Goal: Information Seeking & Learning: Learn about a topic

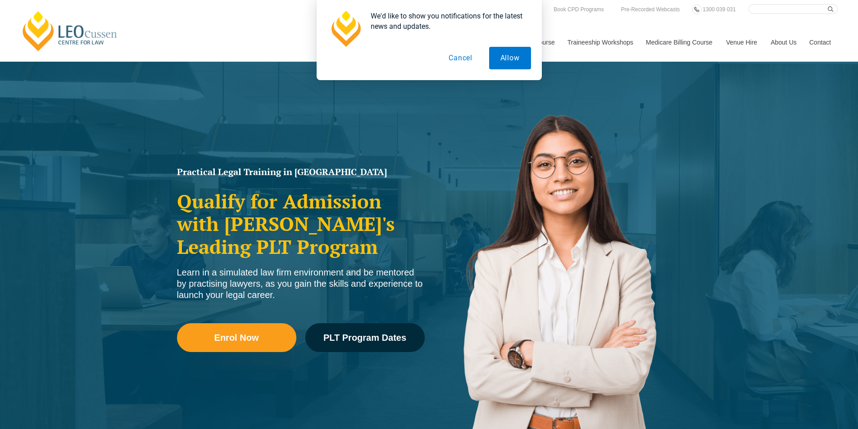
click at [460, 57] on button "Cancel" at bounding box center [461, 58] width 46 height 23
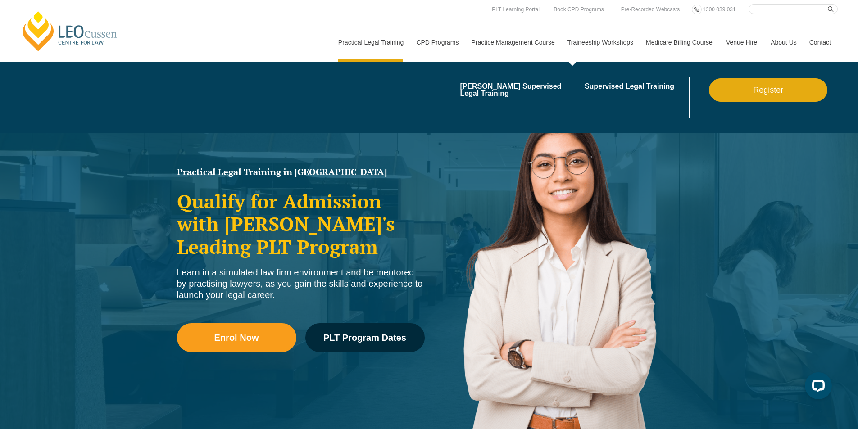
click at [605, 45] on link "Traineeship Workshops" at bounding box center [600, 42] width 78 height 39
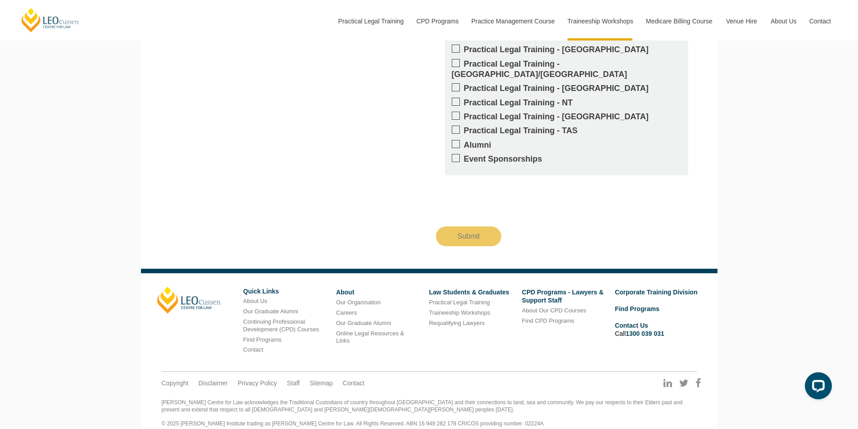
scroll to position [967, 0]
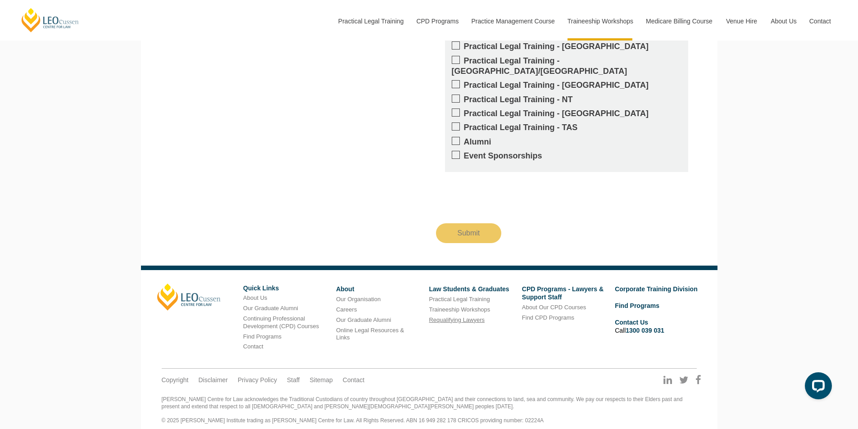
click at [447, 317] on link "Requalifying Lawyers" at bounding box center [457, 320] width 56 height 7
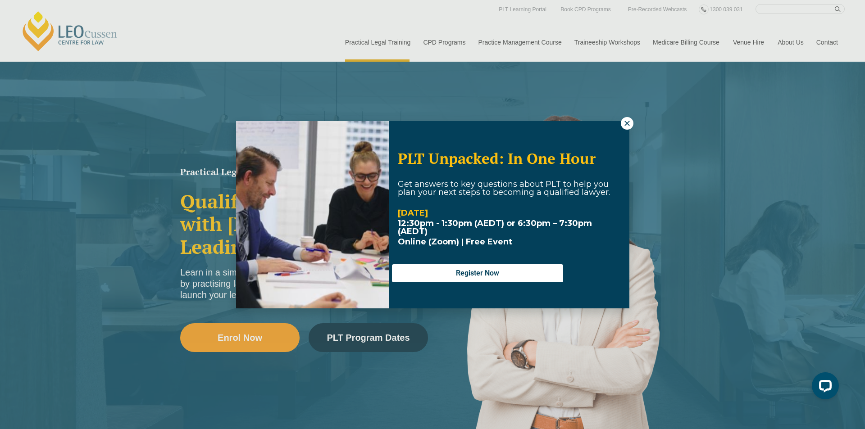
click at [629, 120] on icon at bounding box center [627, 123] width 8 height 8
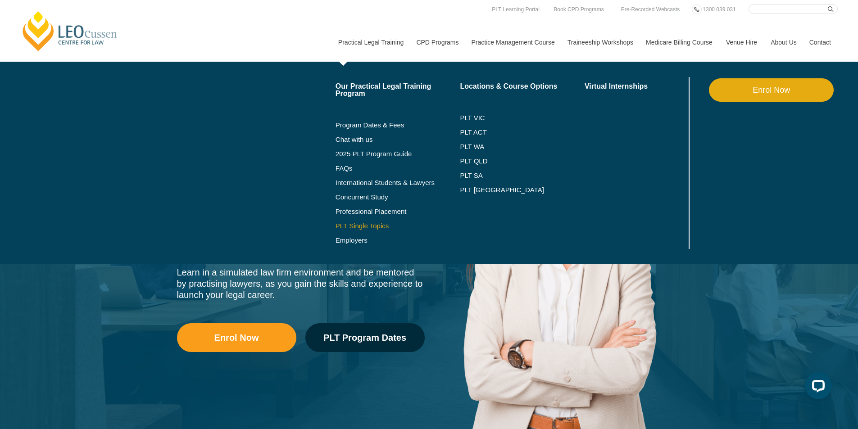
click at [360, 227] on link "PLT Single Topics" at bounding box center [398, 226] width 125 height 7
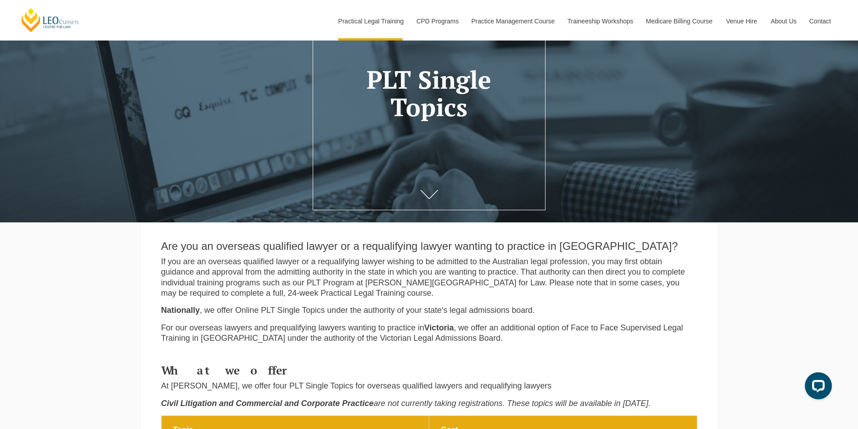
scroll to position [63, 0]
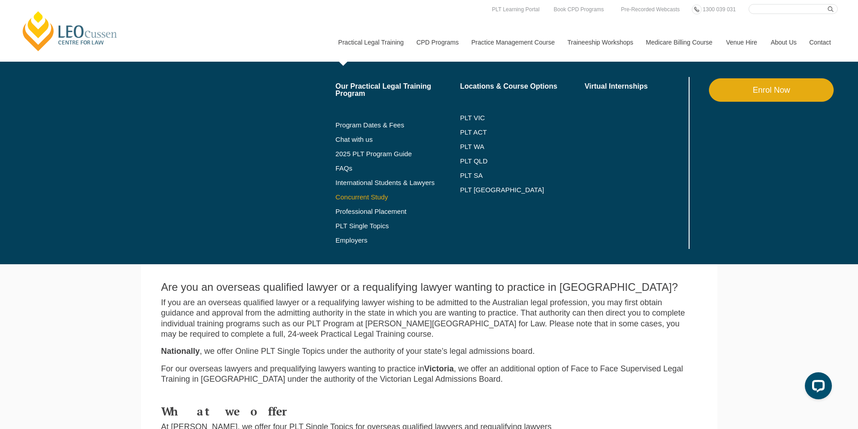
click at [370, 199] on link "Concurrent Study" at bounding box center [398, 197] width 125 height 7
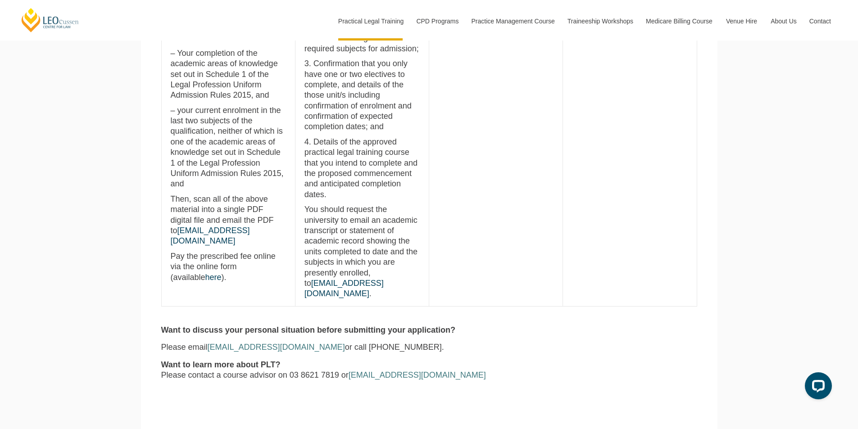
scroll to position [509, 0]
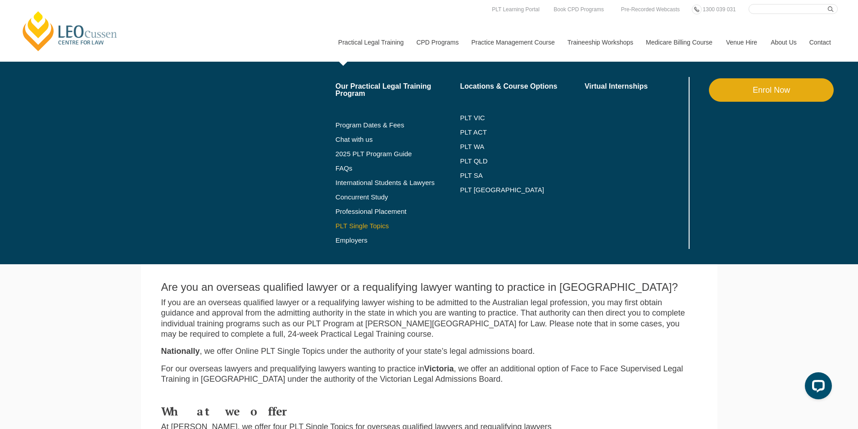
click at [371, 227] on link "PLT Single Topics" at bounding box center [398, 226] width 125 height 7
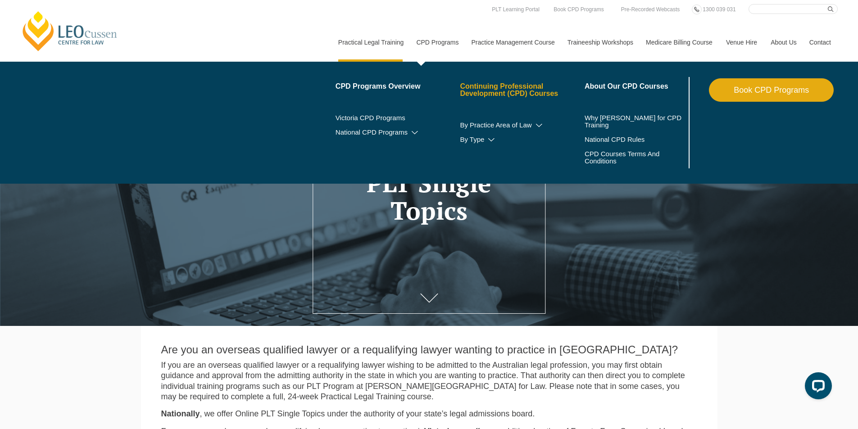
click at [511, 88] on link "Continuing Professional Development (CPD) Courses" at bounding box center [522, 90] width 125 height 14
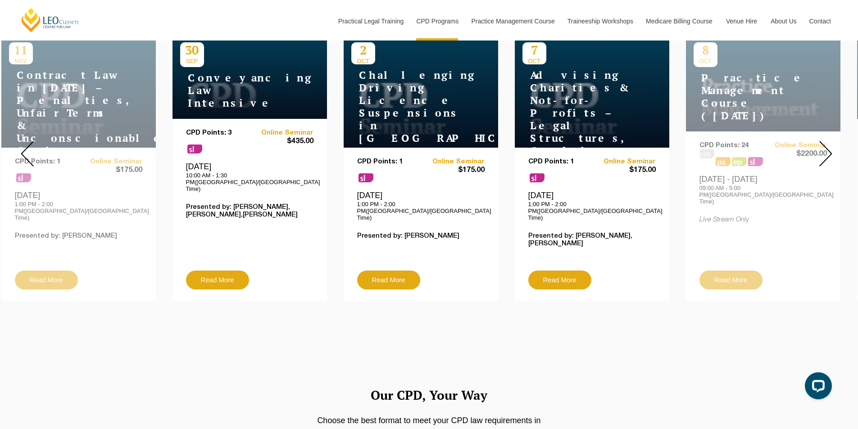
scroll to position [357, 0]
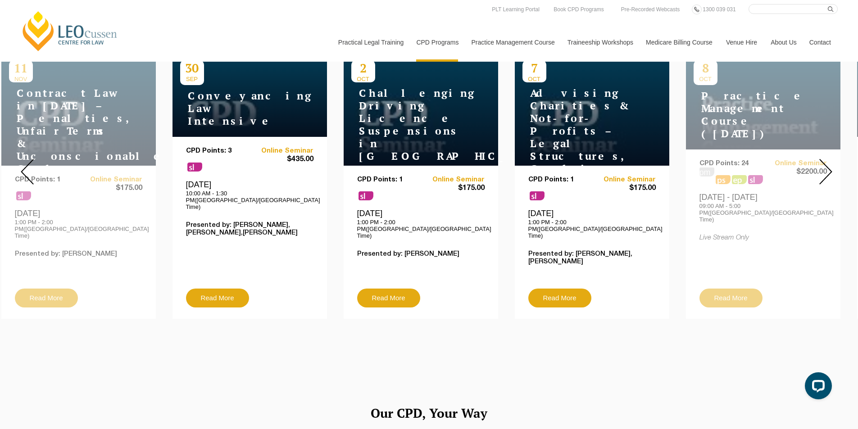
click at [829, 159] on img at bounding box center [826, 172] width 13 height 26
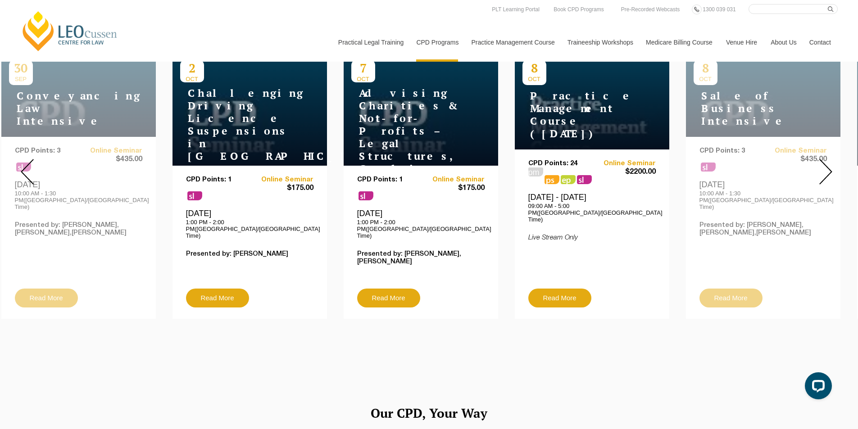
click at [829, 159] on img at bounding box center [826, 172] width 13 height 26
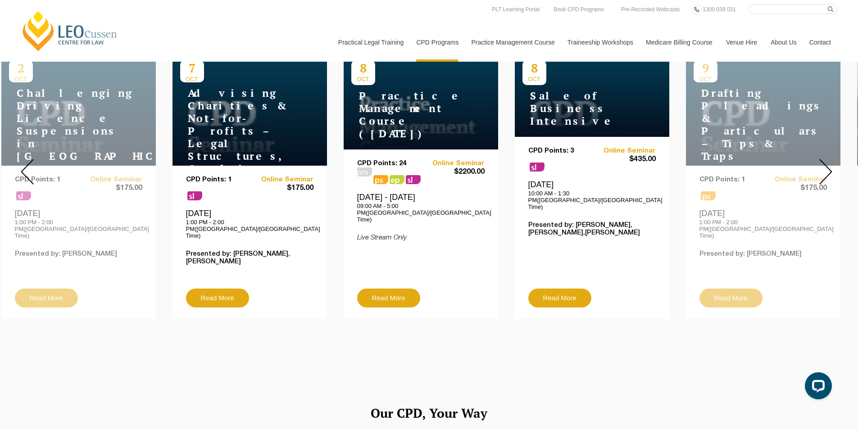
click at [829, 159] on img at bounding box center [826, 172] width 13 height 26
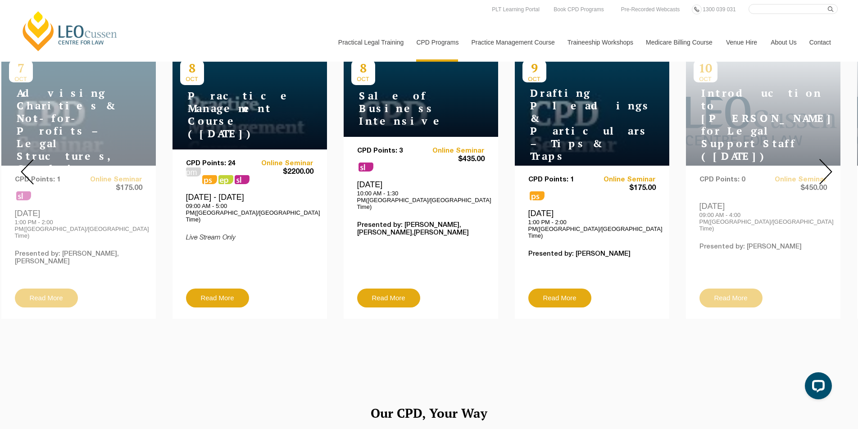
click at [829, 159] on img at bounding box center [826, 172] width 13 height 26
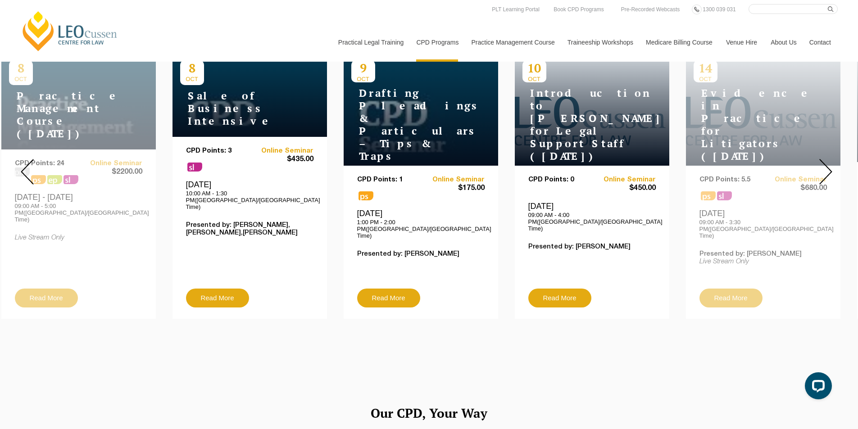
click at [829, 159] on img at bounding box center [826, 172] width 13 height 26
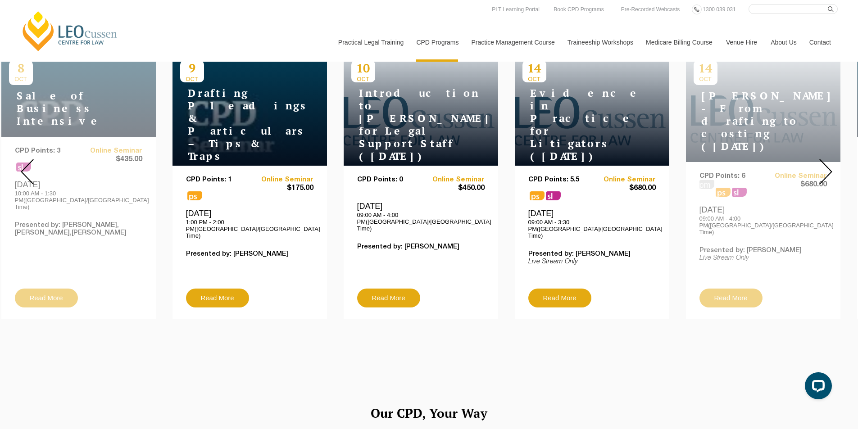
click at [829, 159] on img at bounding box center [826, 172] width 13 height 26
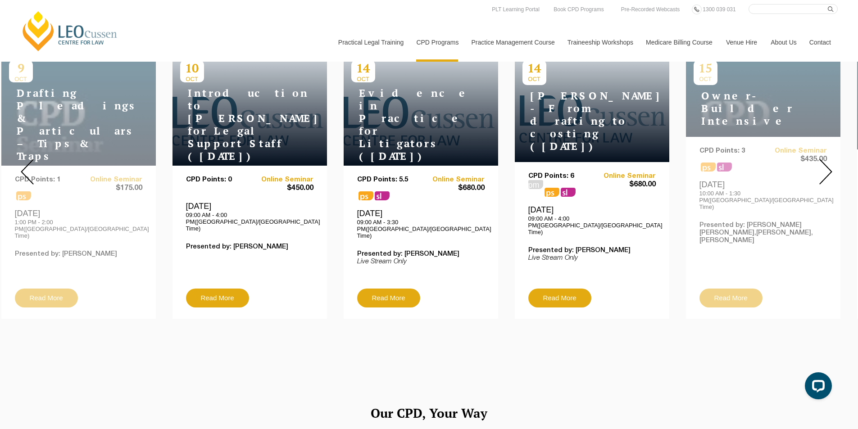
click at [829, 159] on img at bounding box center [826, 172] width 13 height 26
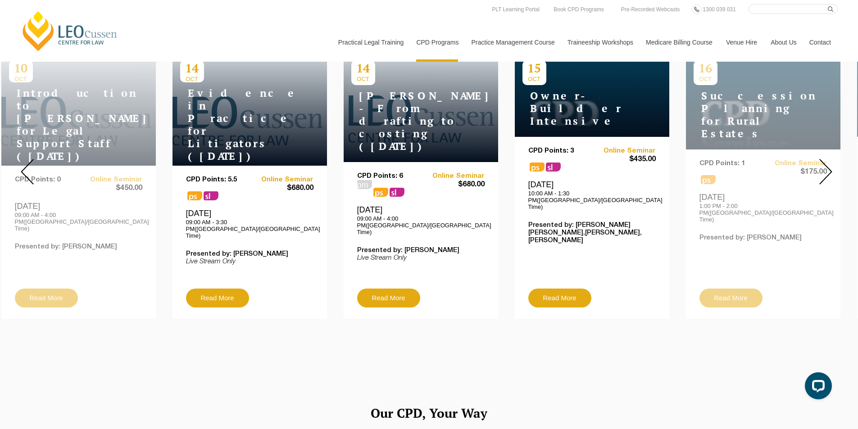
click at [829, 159] on img at bounding box center [826, 172] width 13 height 26
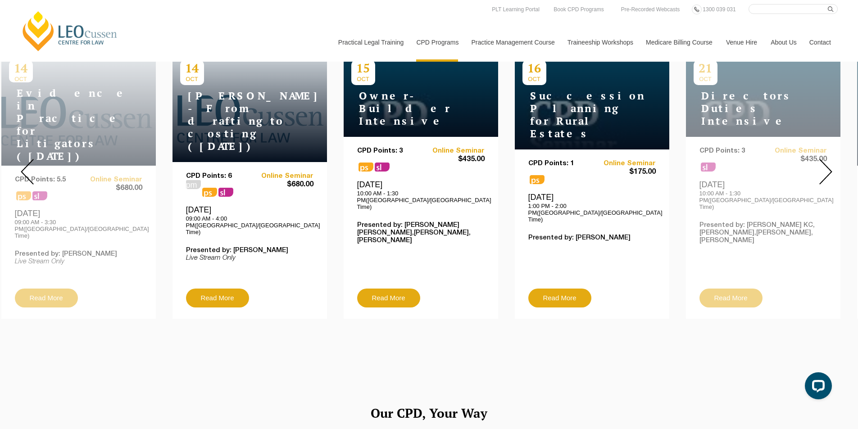
click at [829, 159] on img at bounding box center [826, 172] width 13 height 26
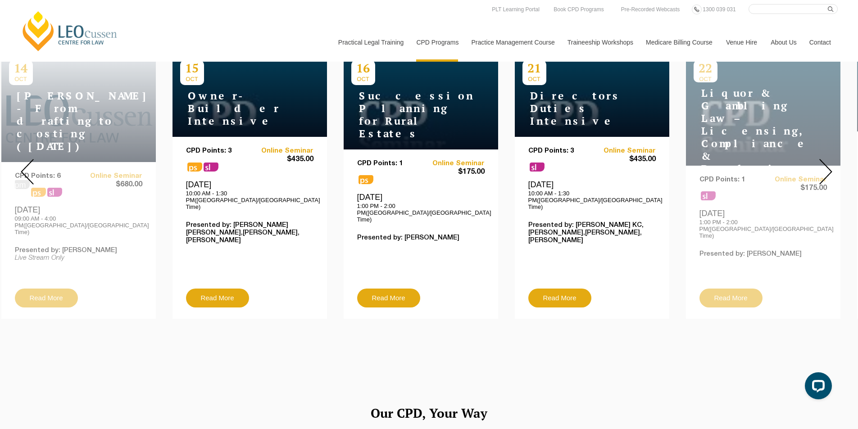
click at [829, 159] on img at bounding box center [826, 172] width 13 height 26
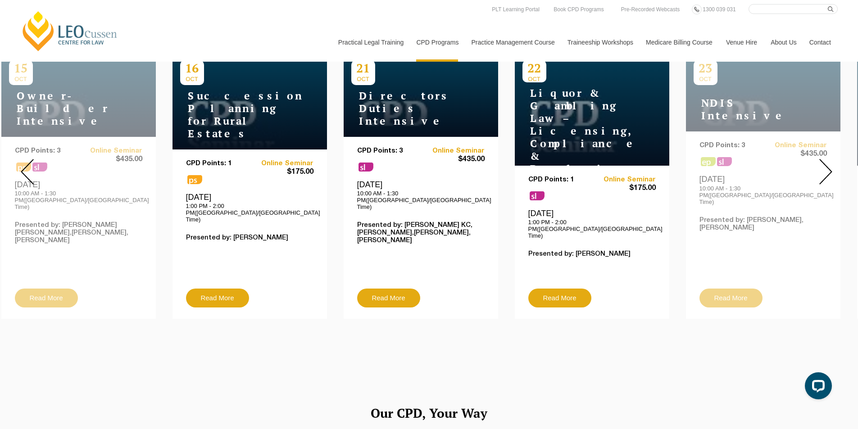
click at [829, 159] on img at bounding box center [826, 172] width 13 height 26
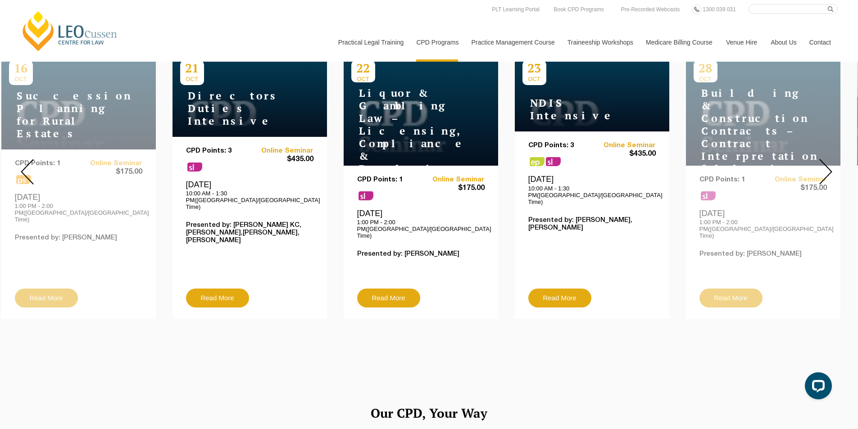
click at [829, 159] on img at bounding box center [826, 172] width 13 height 26
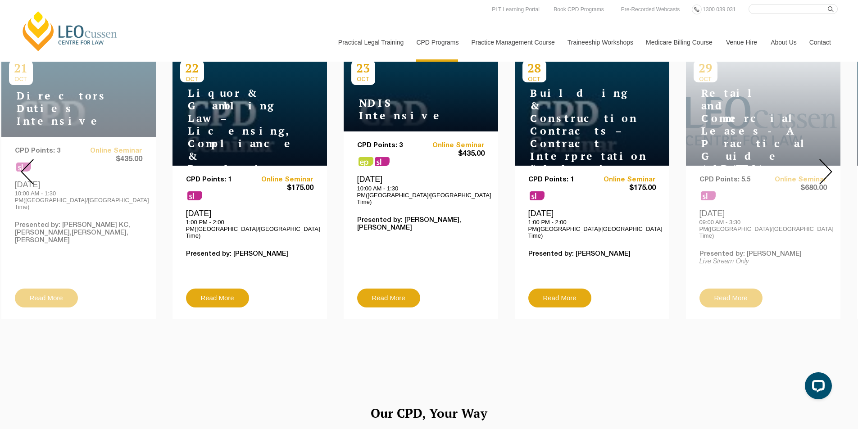
click at [829, 159] on img at bounding box center [826, 172] width 13 height 26
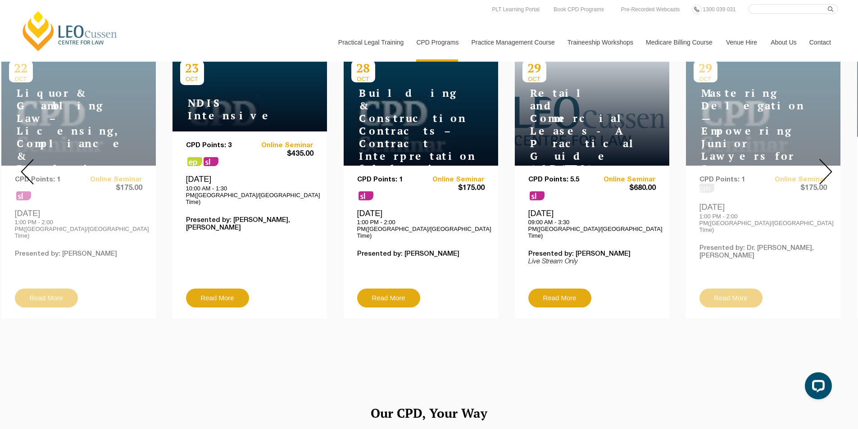
click at [829, 159] on img at bounding box center [826, 172] width 13 height 26
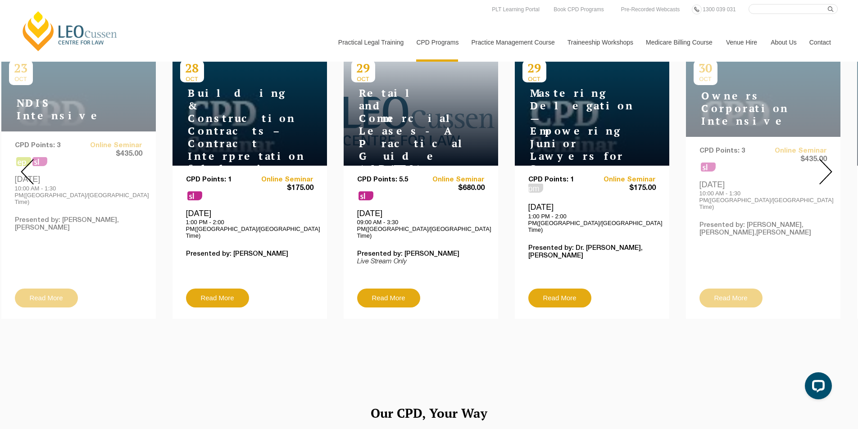
click at [829, 159] on img at bounding box center [826, 172] width 13 height 26
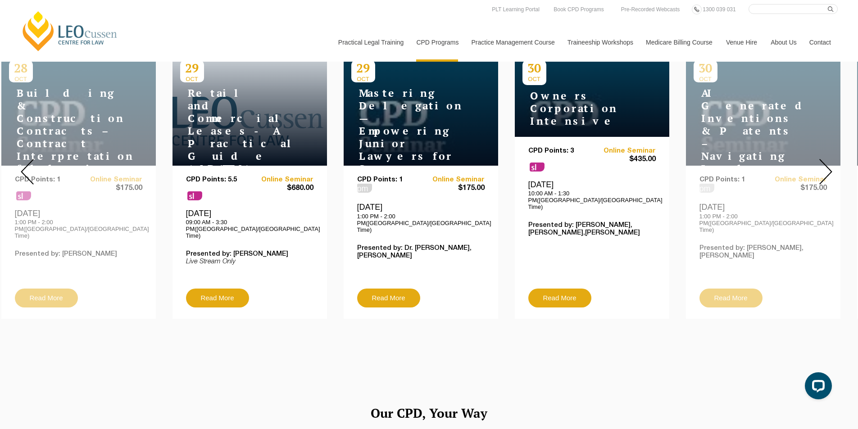
click at [829, 159] on img at bounding box center [826, 172] width 13 height 26
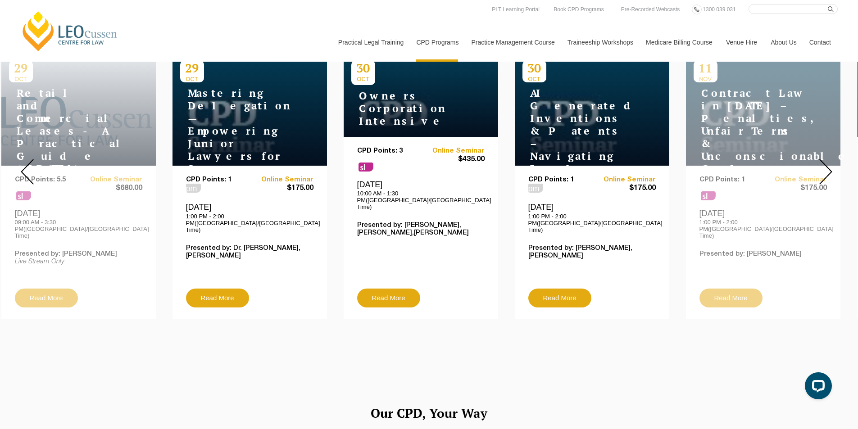
click at [829, 159] on img at bounding box center [826, 172] width 13 height 26
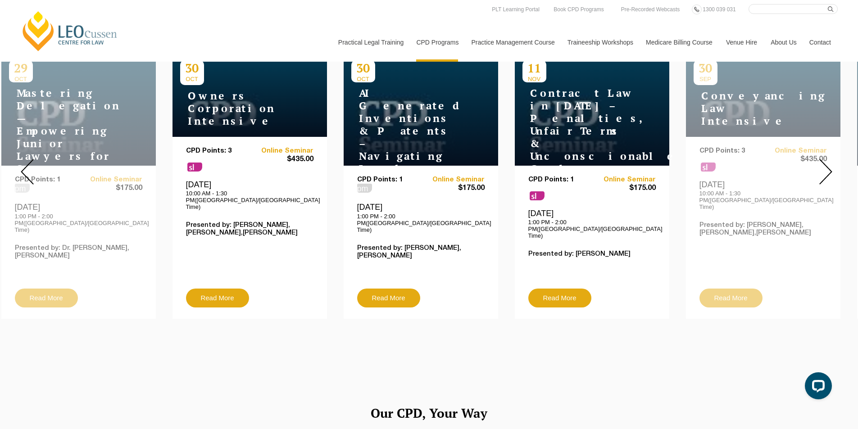
click at [828, 164] on img at bounding box center [826, 172] width 13 height 26
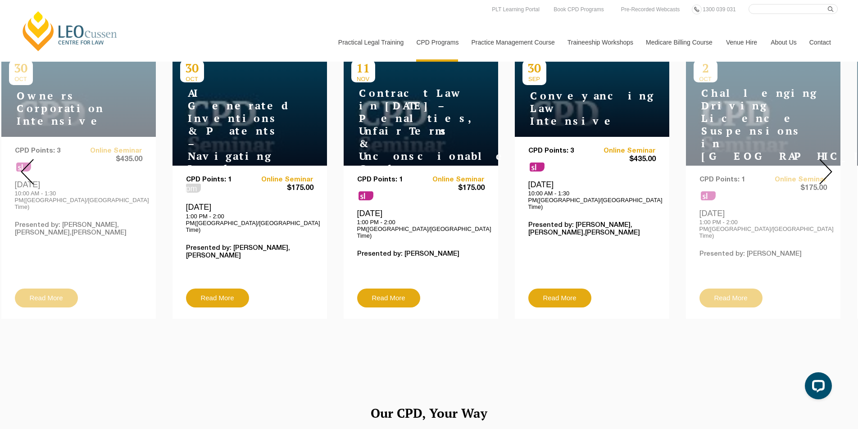
click at [828, 164] on img at bounding box center [826, 172] width 13 height 26
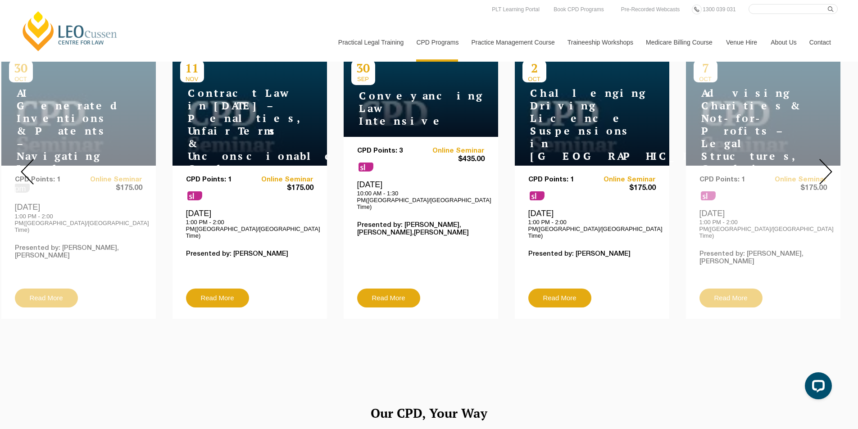
click at [828, 164] on img at bounding box center [826, 172] width 13 height 26
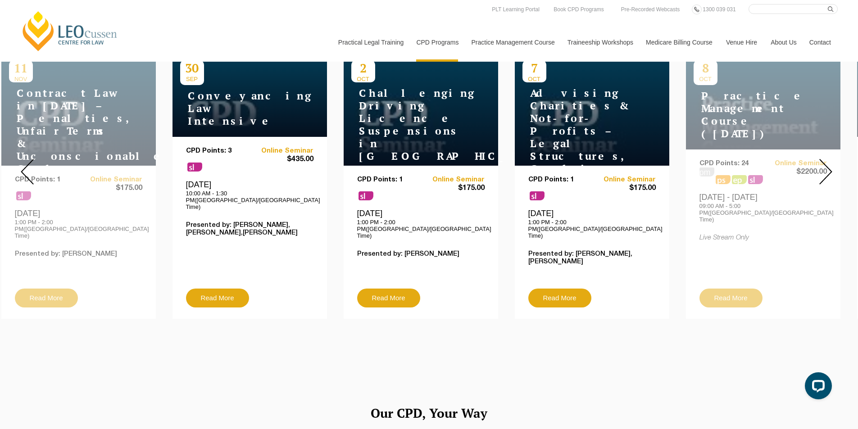
click at [828, 164] on img at bounding box center [826, 172] width 13 height 26
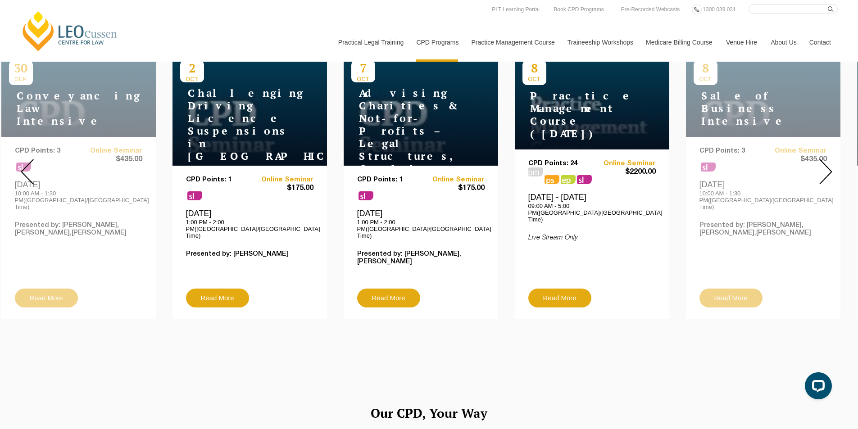
click at [828, 164] on img at bounding box center [826, 172] width 13 height 26
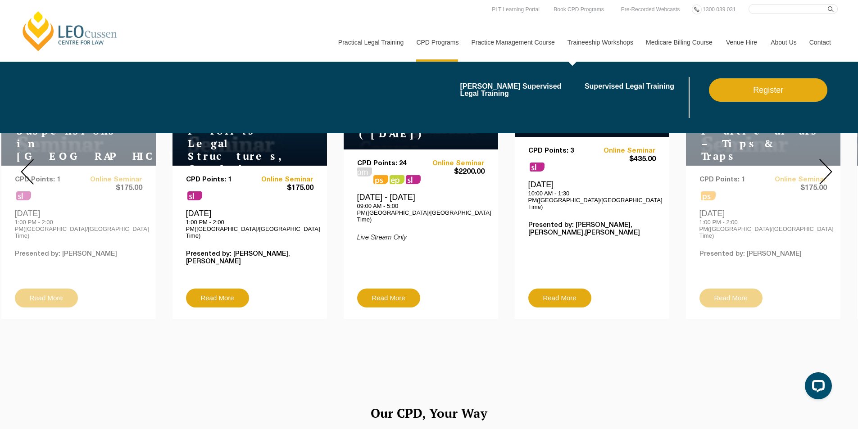
click at [608, 43] on link "Traineeship Workshops" at bounding box center [600, 42] width 78 height 39
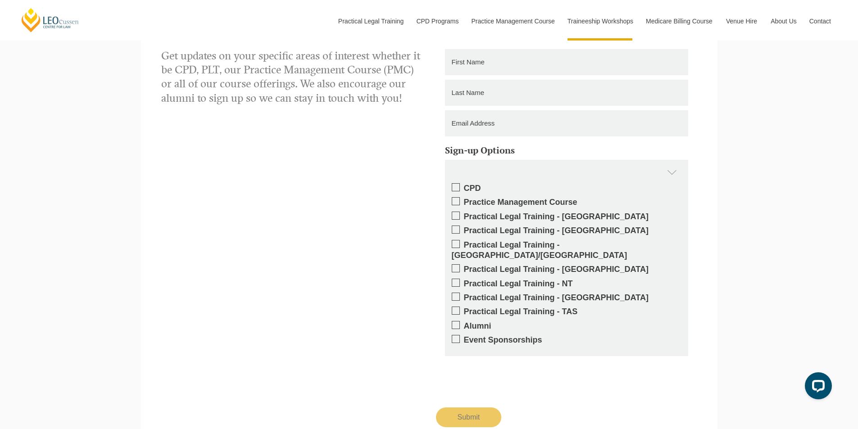
scroll to position [854, 0]
